Goal: Task Accomplishment & Management: Use online tool/utility

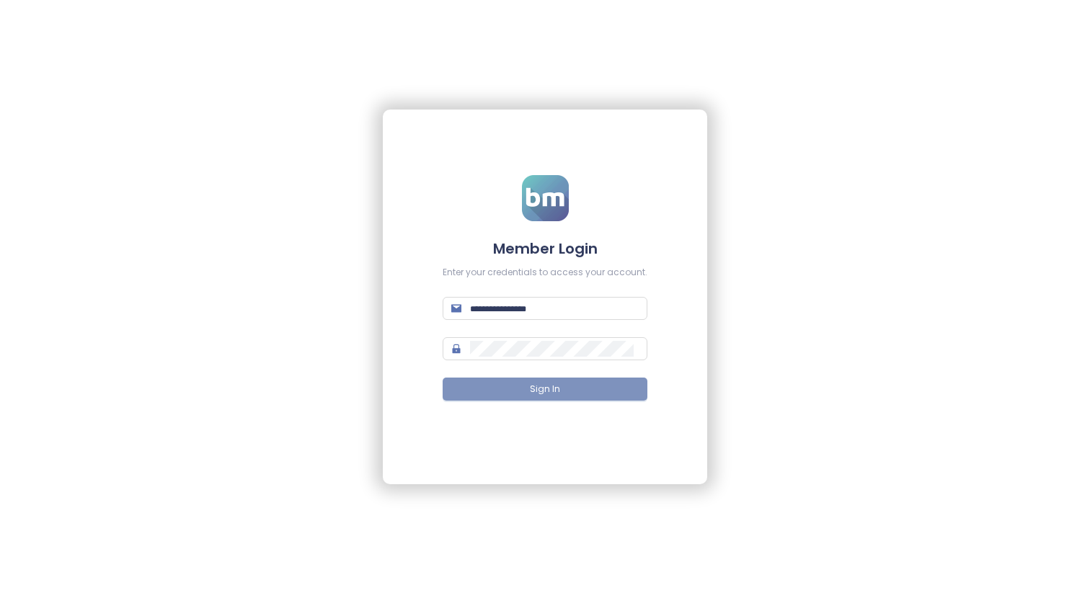
type input "**********"
click at [572, 389] on button "Sign In" at bounding box center [545, 389] width 205 height 23
